Goal: Contribute content

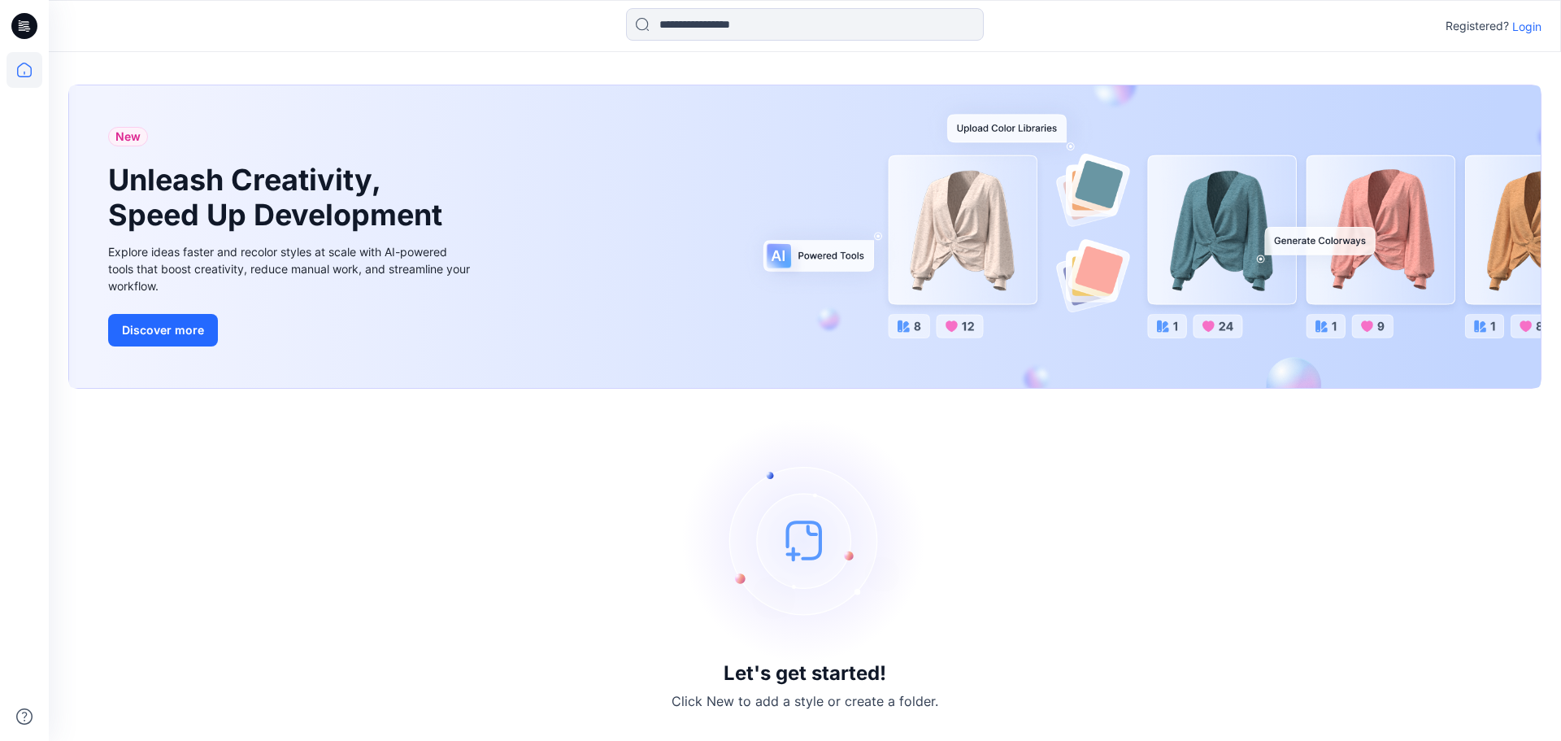
click at [1532, 25] on p "Login" at bounding box center [1526, 26] width 29 height 17
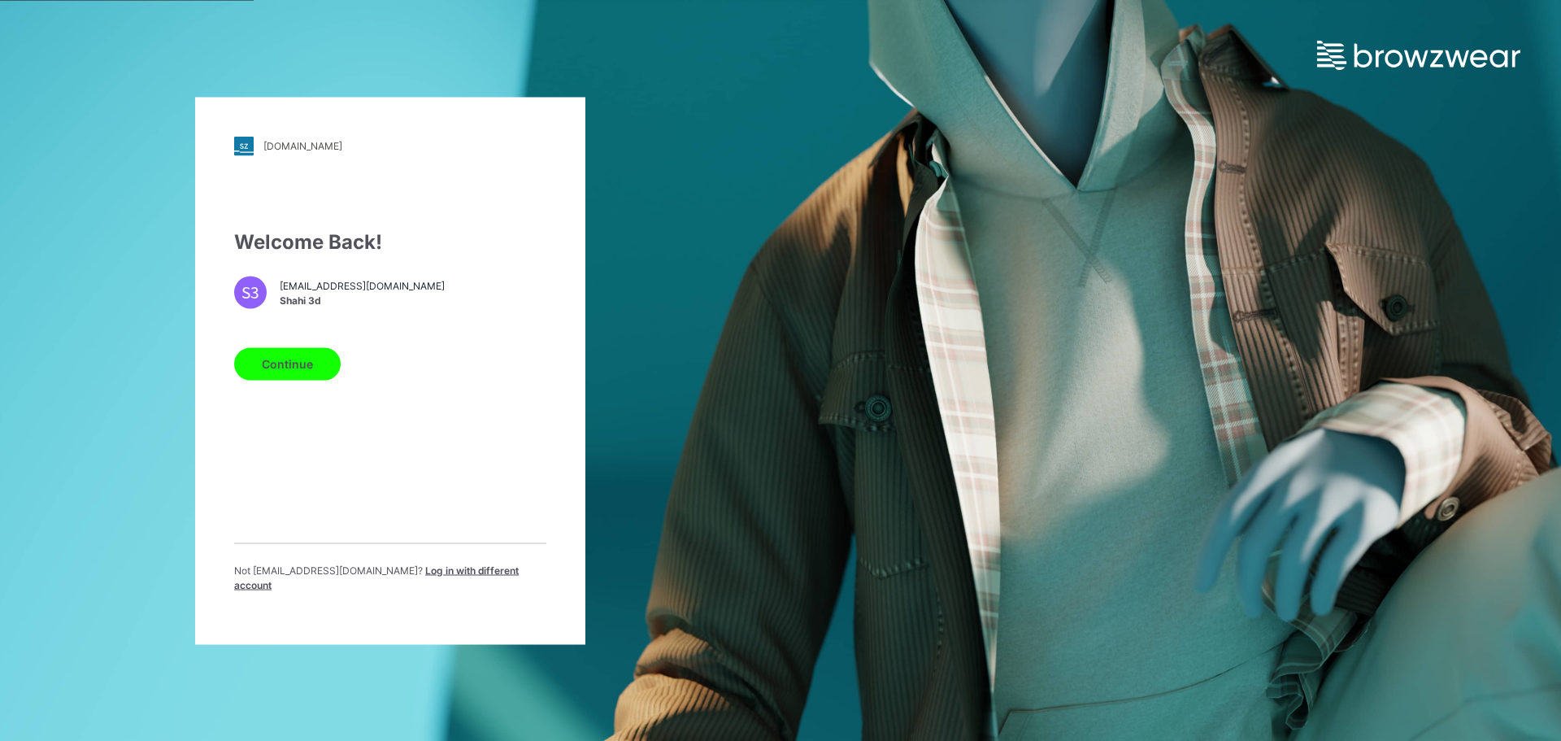
click at [287, 367] on button "Continue" at bounding box center [287, 363] width 106 height 33
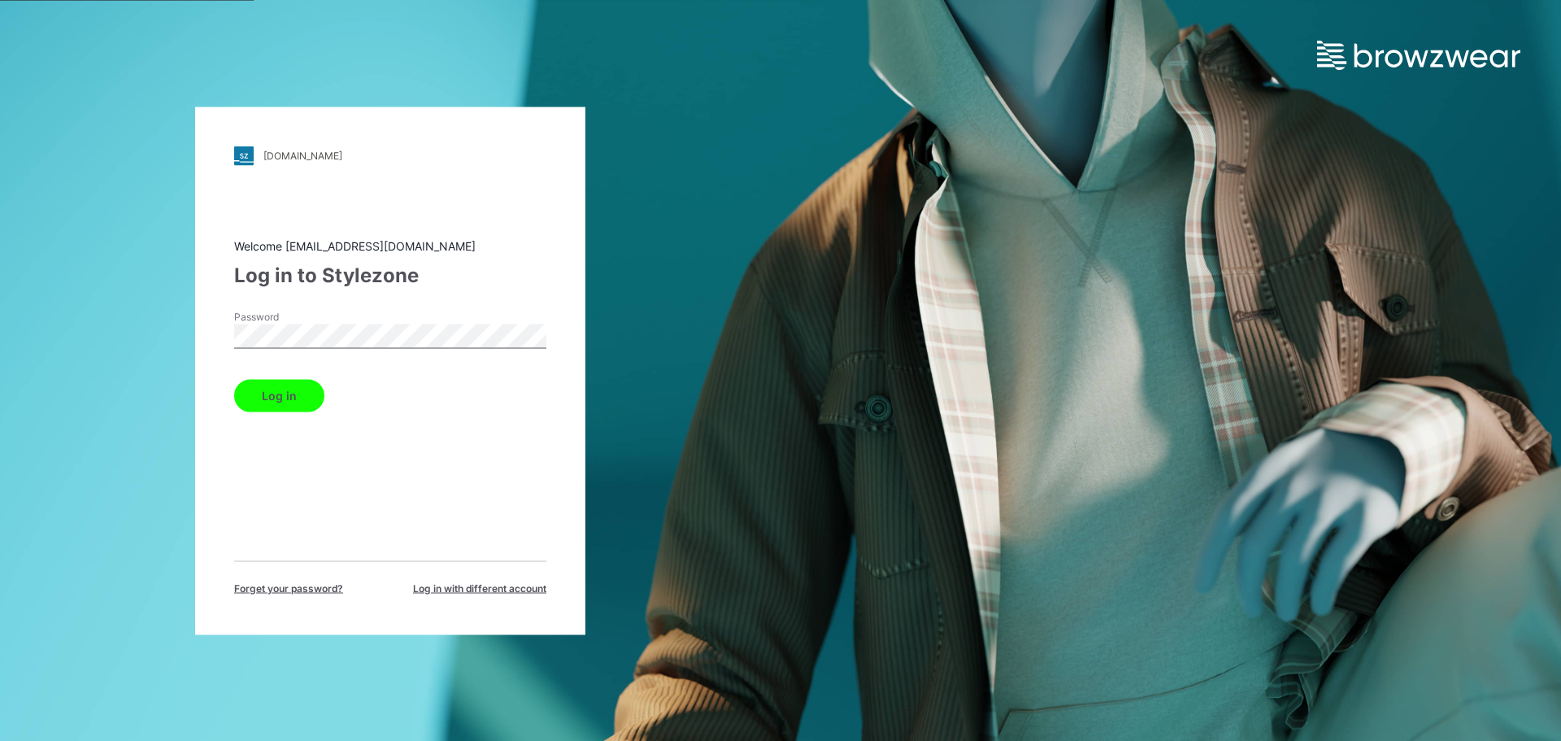
click at [293, 397] on button "Log in" at bounding box center [279, 395] width 90 height 33
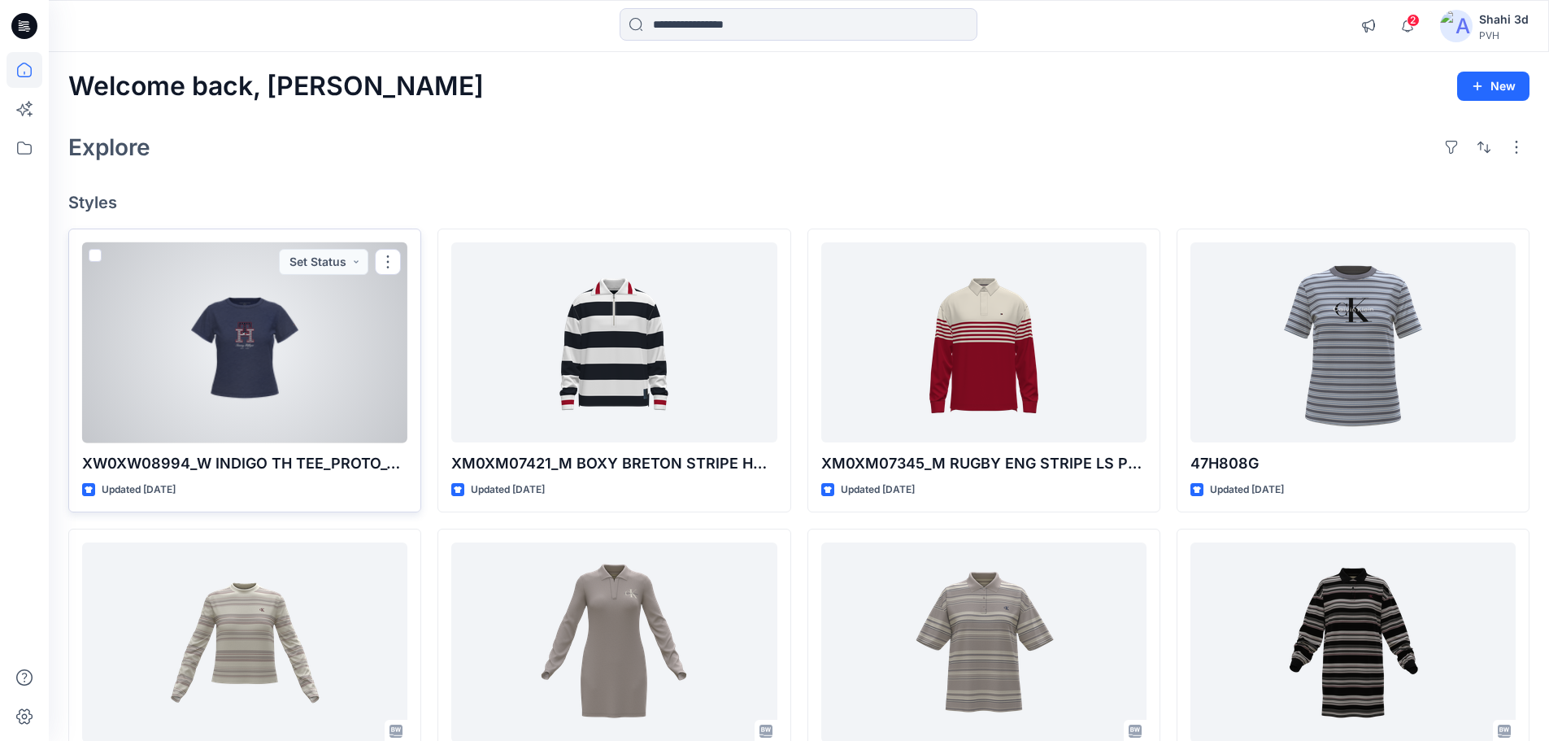
click at [258, 355] on div at bounding box center [244, 342] width 325 height 201
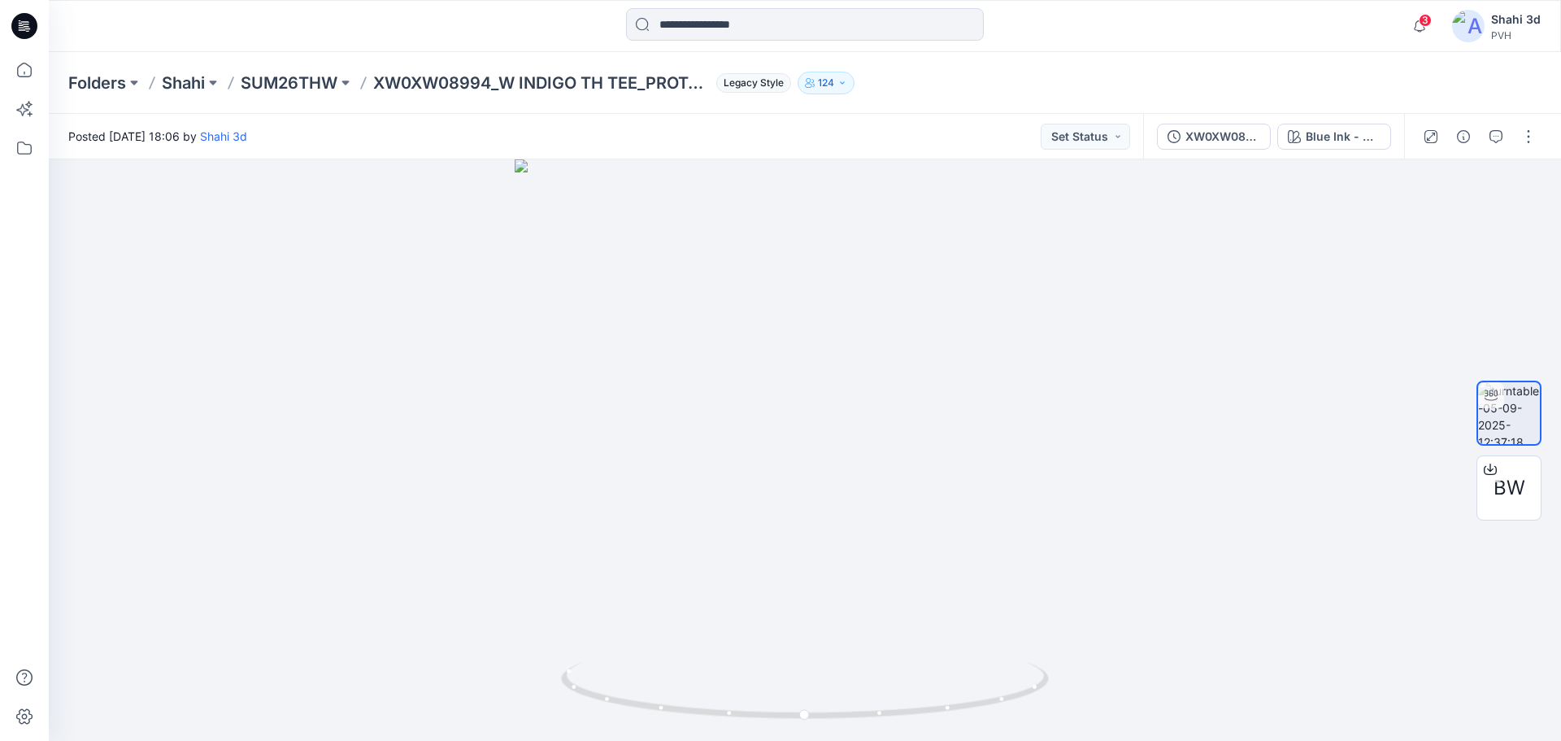
click at [14, 26] on icon at bounding box center [24, 26] width 26 height 26
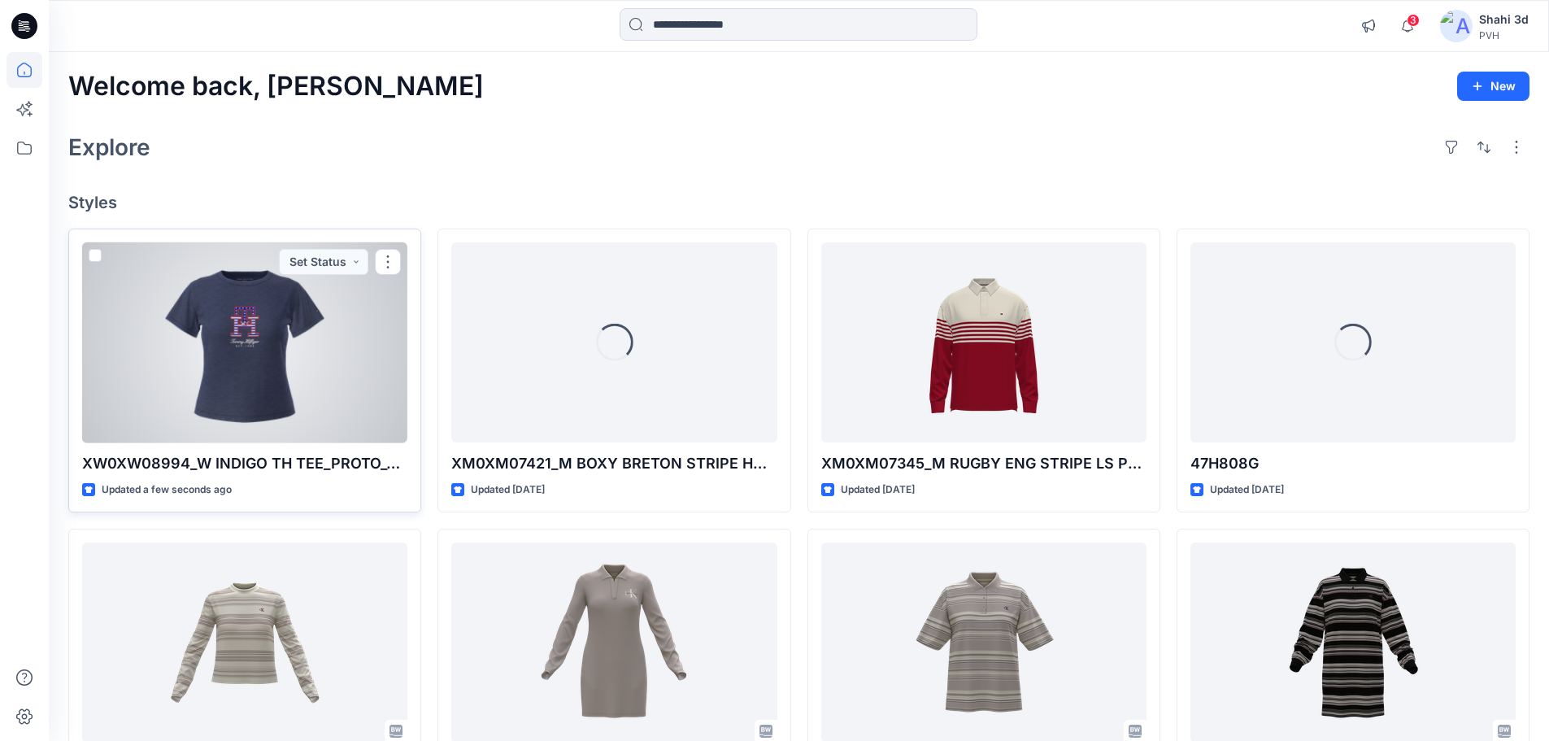
click at [236, 392] on div at bounding box center [244, 342] width 325 height 201
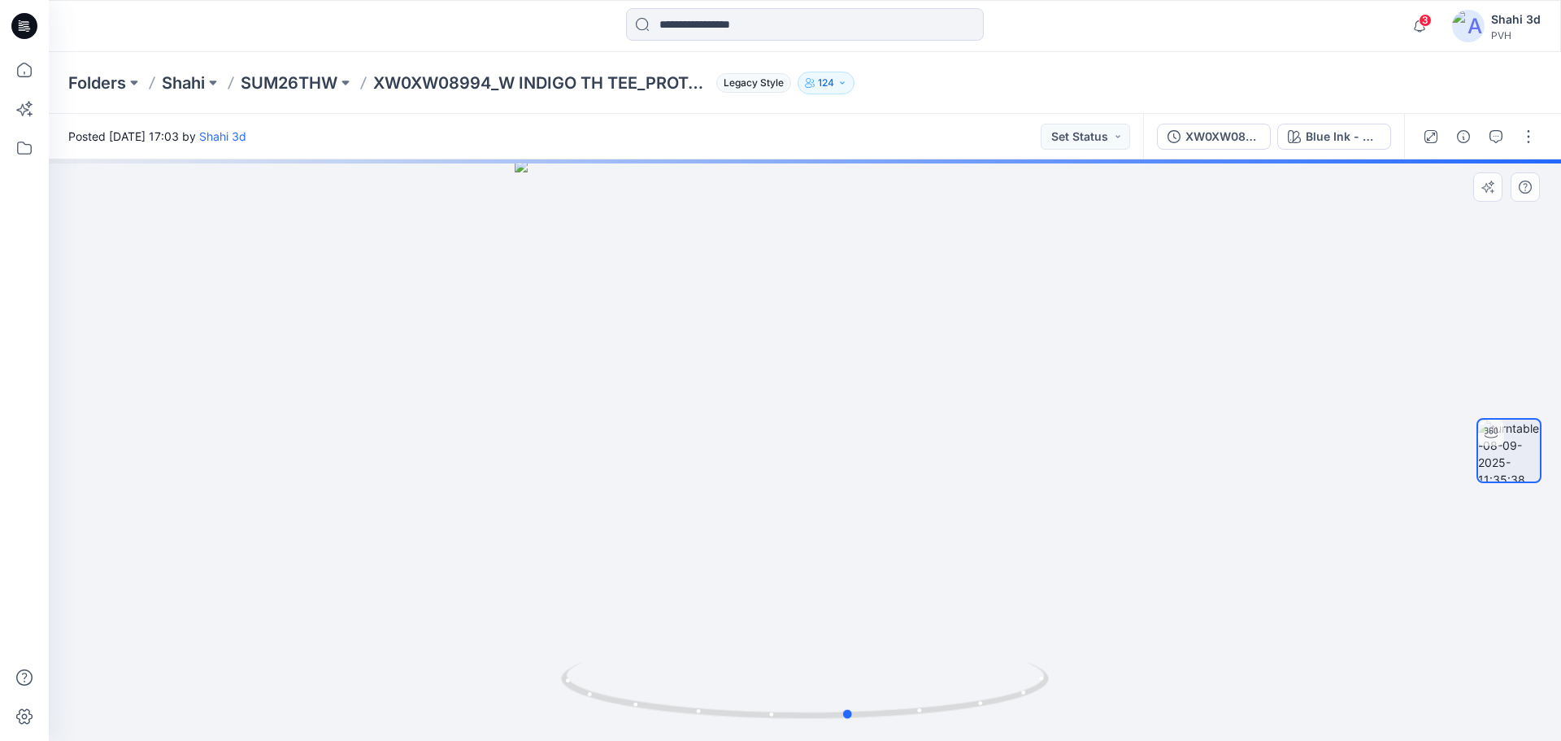
drag, startPoint x: 934, startPoint y: 690, endPoint x: 493, endPoint y: 706, distance: 441.7
click at [493, 710] on div at bounding box center [805, 449] width 1512 height 581
click at [1532, 140] on button "button" at bounding box center [1528, 137] width 26 height 26
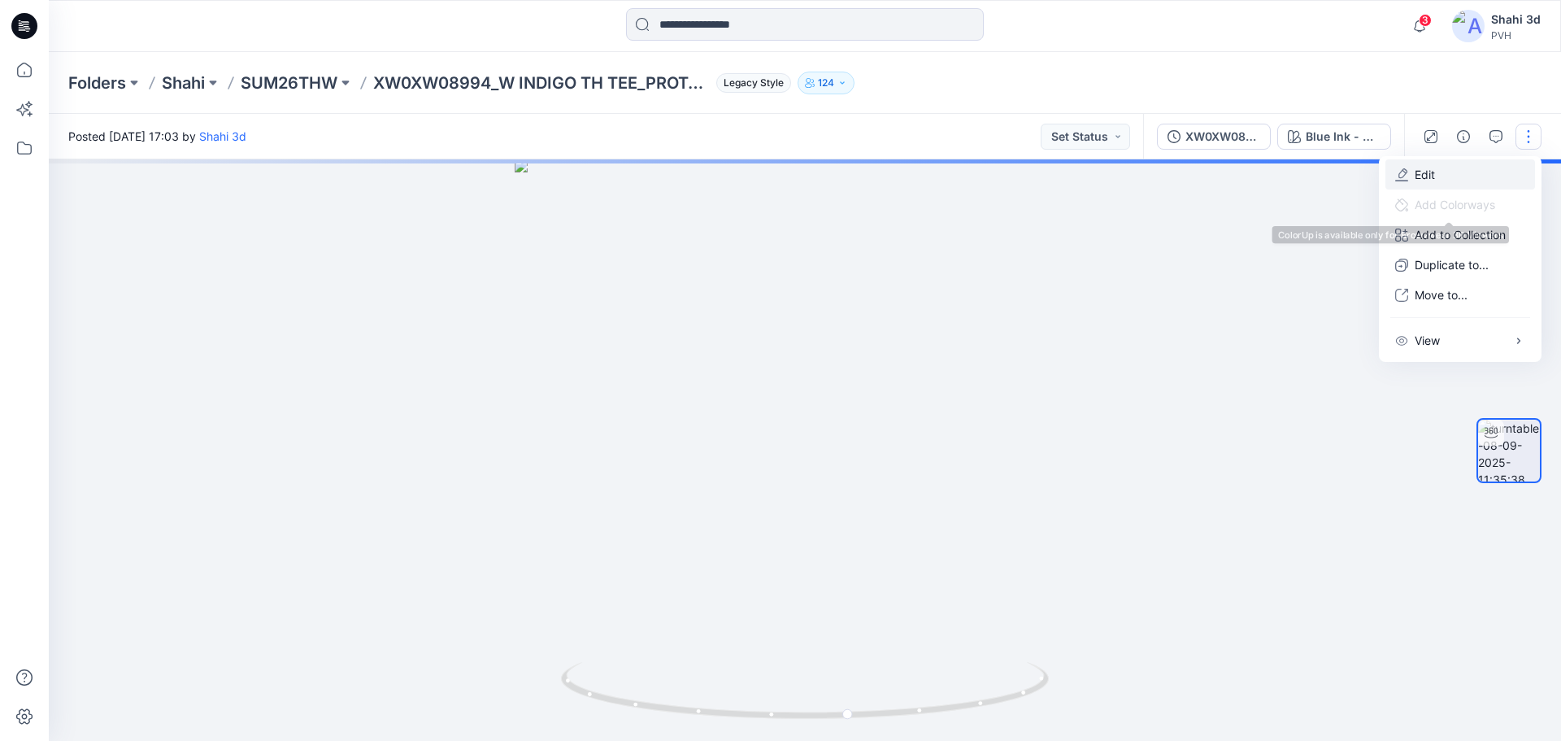
click at [1415, 173] on p "Edit" at bounding box center [1424, 174] width 20 height 17
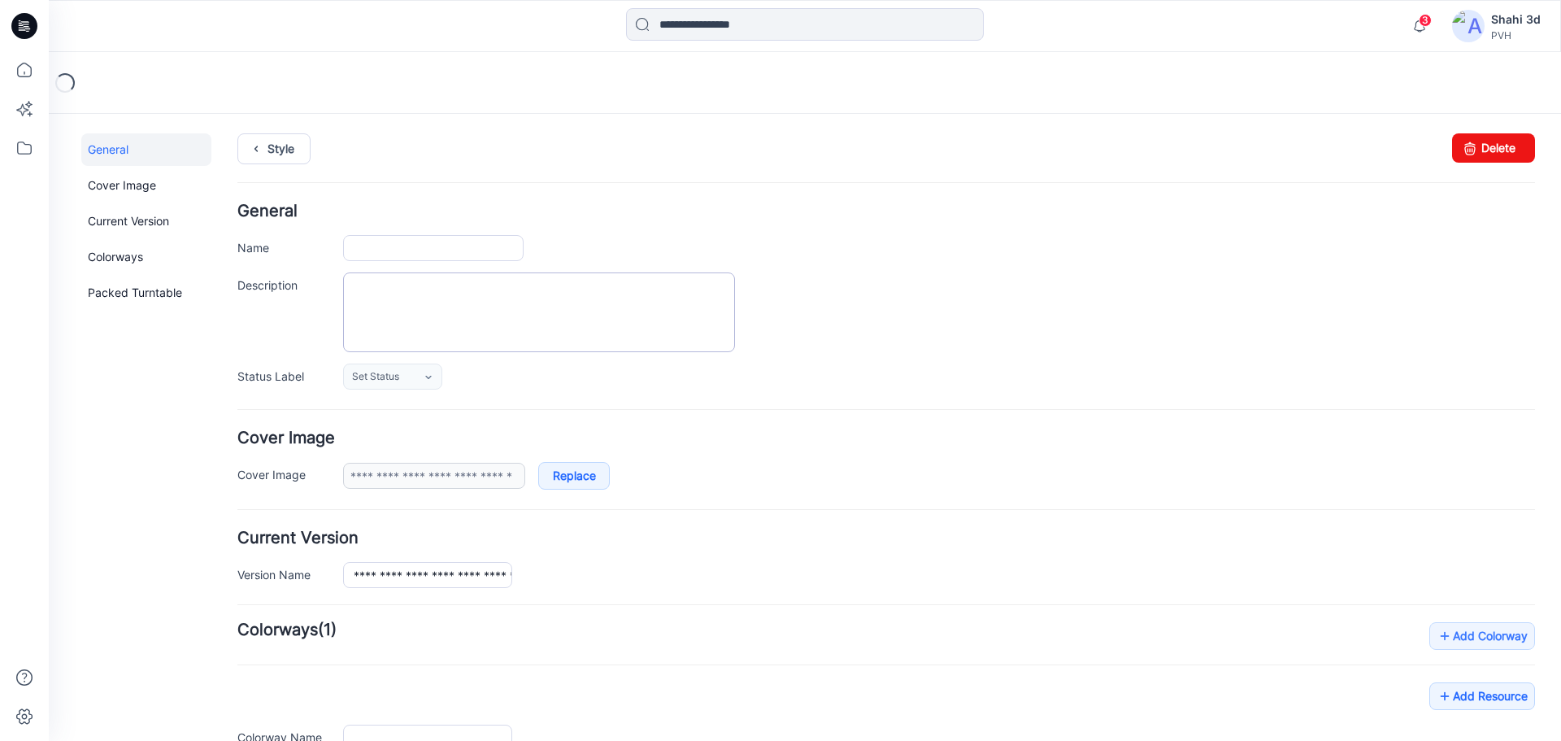
type input "**********"
type textarea "**********"
type input "**********"
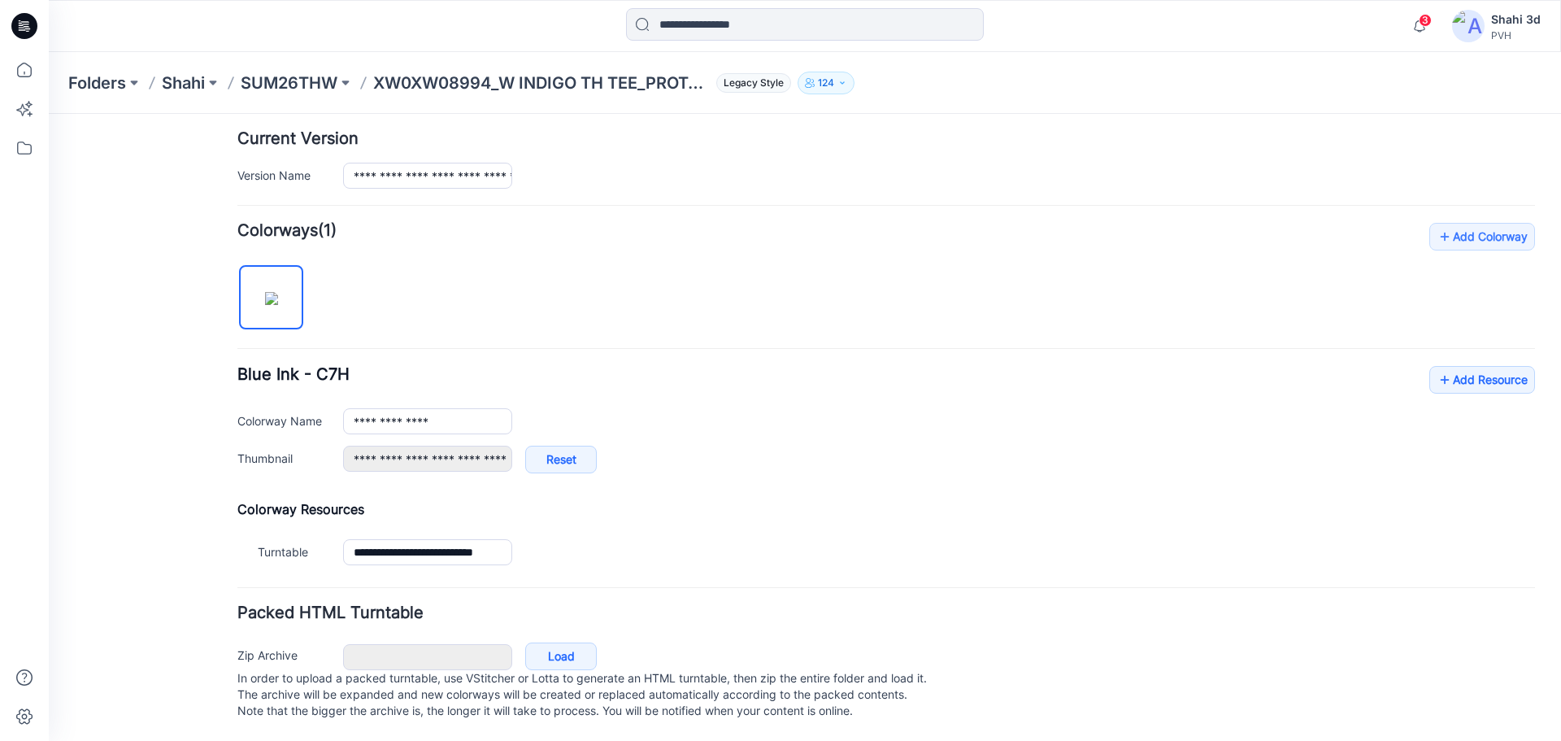
scroll to position [415, 0]
click at [1488, 366] on link "Add Resource" at bounding box center [1482, 380] width 106 height 28
click at [1448, 366] on link "Add Resource" at bounding box center [1482, 380] width 106 height 28
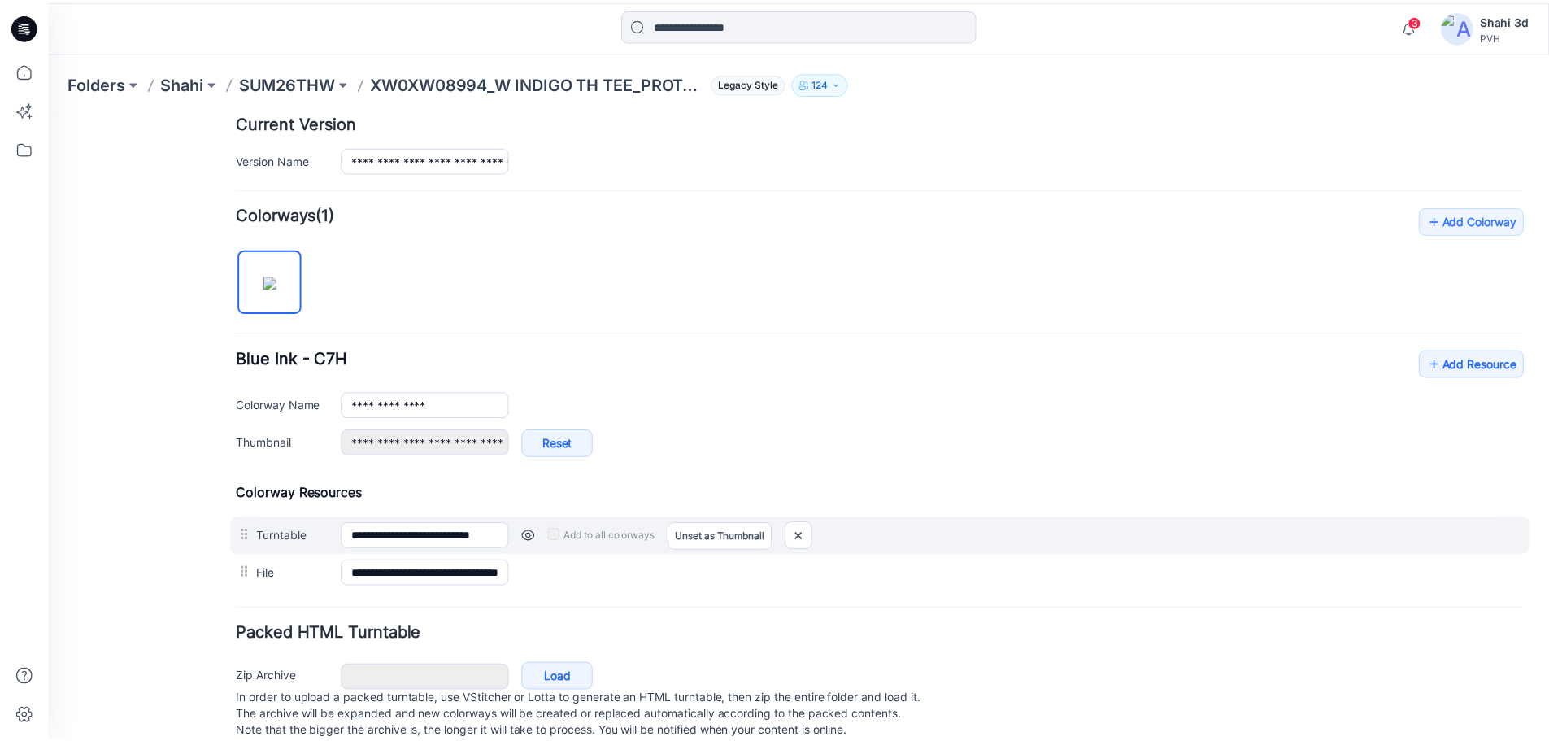
scroll to position [9, 0]
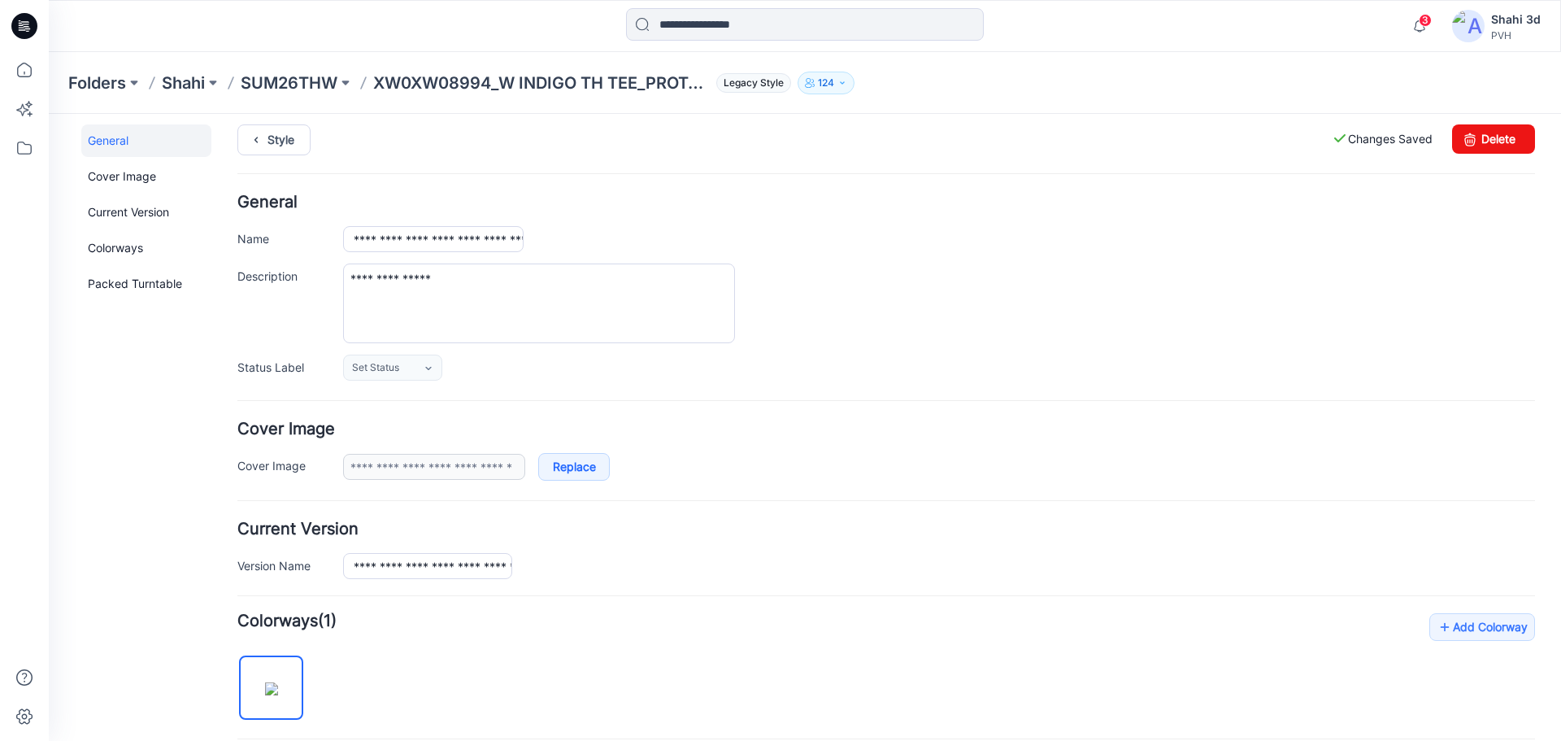
click at [33, 26] on icon at bounding box center [24, 26] width 26 height 26
